Goal: Transaction & Acquisition: Purchase product/service

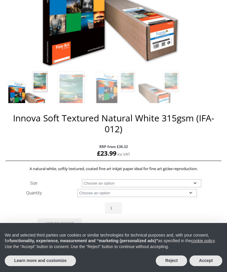
scroll to position [190, 0]
click at [168, 266] on button "Reject" at bounding box center [171, 260] width 31 height 11
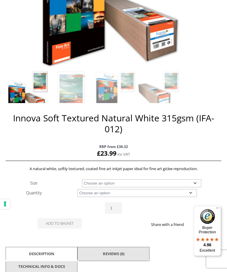
scroll to position [0, 0]
click at [193, 181] on select "Choose an option A4 Sheet A3 Sheet A3+ Sheet A2 Sheet 17" Wide Roll 24" Wide Ro…" at bounding box center [141, 183] width 119 height 8
select select "a2-sheet"
click at [184, 194] on select "Choose an option 25 Sheets" at bounding box center [136, 193] width 119 height 8
select select "25-sheets"
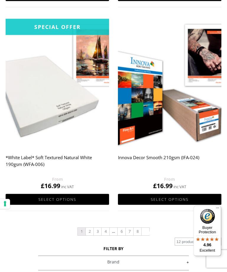
scroll to position [1131, 0]
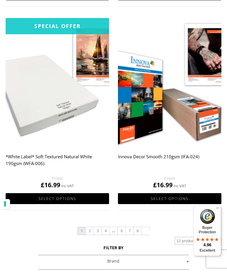
click at [62, 109] on img at bounding box center [57, 82] width 103 height 129
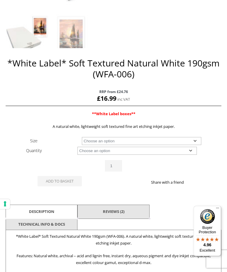
scroll to position [245, 0]
click at [192, 139] on select "Choose an option A4 Sheet A3 Sheet A3+ Sheet A2 Sheet 17" Wide Roll 24" Wide Ro…" at bounding box center [141, 141] width 119 height 8
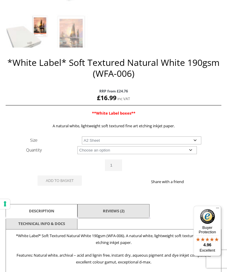
select select "a2-sheet"
click at [192, 149] on select "Choose an option 25 Sheets" at bounding box center [136, 150] width 119 height 8
select select "25-sheets"
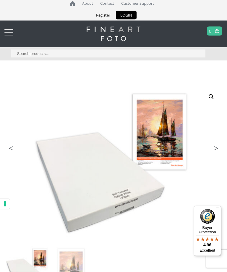
scroll to position [0, 0]
